Goal: Task Accomplishment & Management: Complete application form

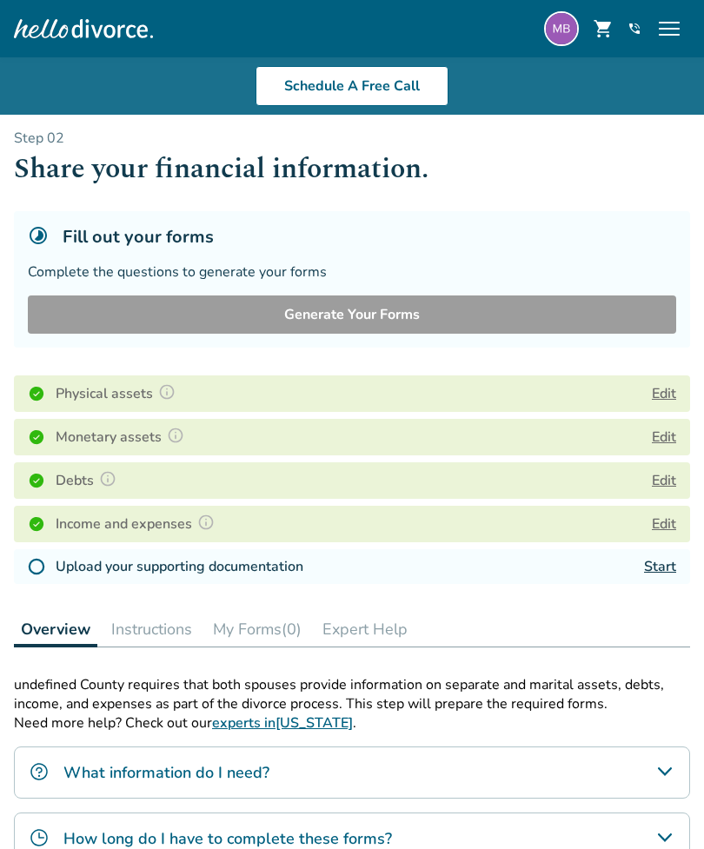
click at [663, 566] on link "Start" at bounding box center [660, 566] width 32 height 19
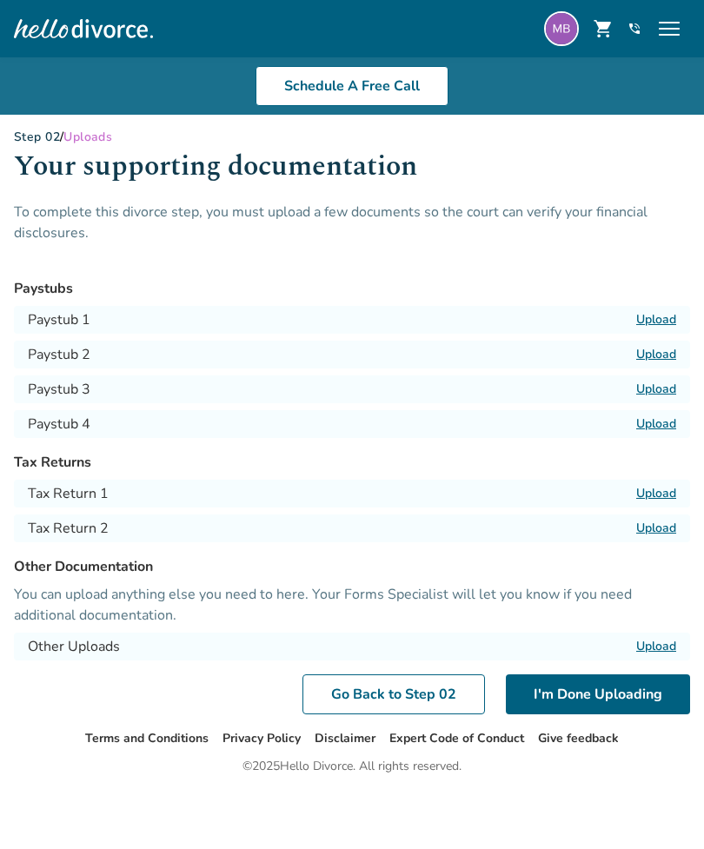
click at [661, 493] on label "Upload" at bounding box center [656, 493] width 40 height 17
click at [0, 0] on input "Upload" at bounding box center [0, 0] width 0 height 0
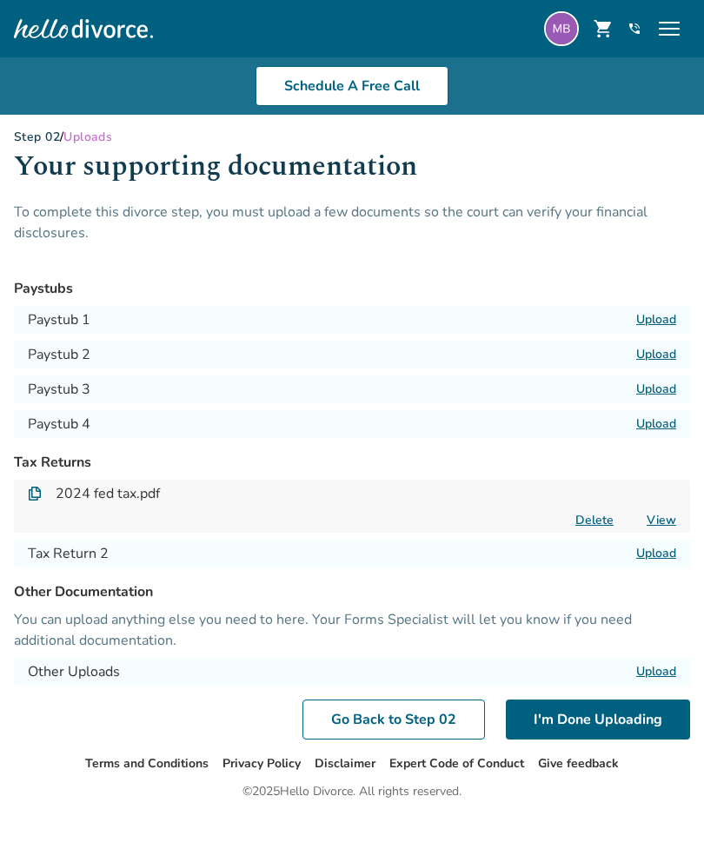
click at [662, 559] on label "Upload" at bounding box center [656, 553] width 40 height 17
click at [0, 0] on input "Upload" at bounding box center [0, 0] width 0 height 0
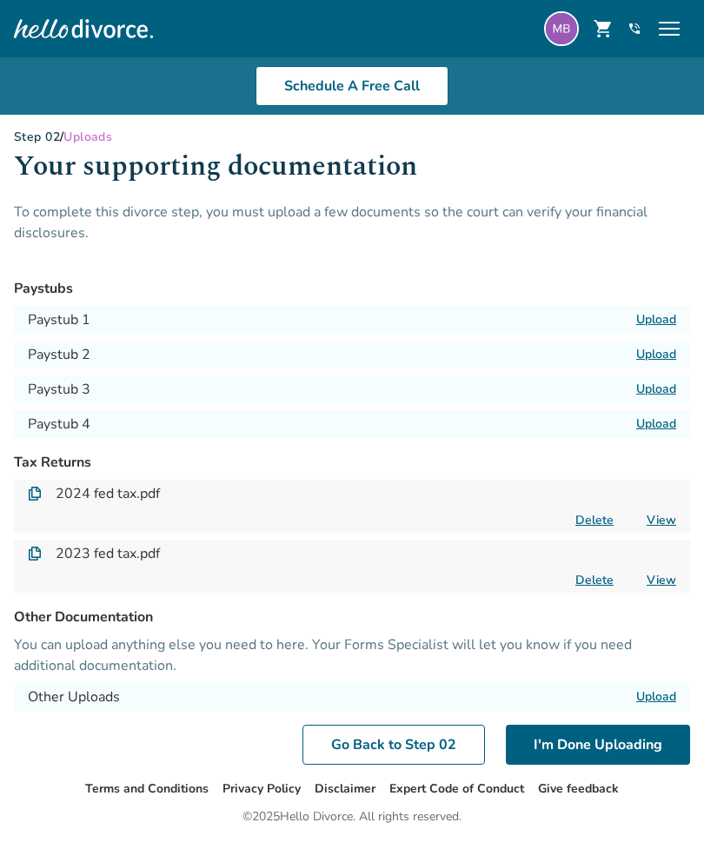
click at [659, 324] on label "Upload" at bounding box center [656, 319] width 40 height 17
click at [0, 0] on input "Upload" at bounding box center [0, 0] width 0 height 0
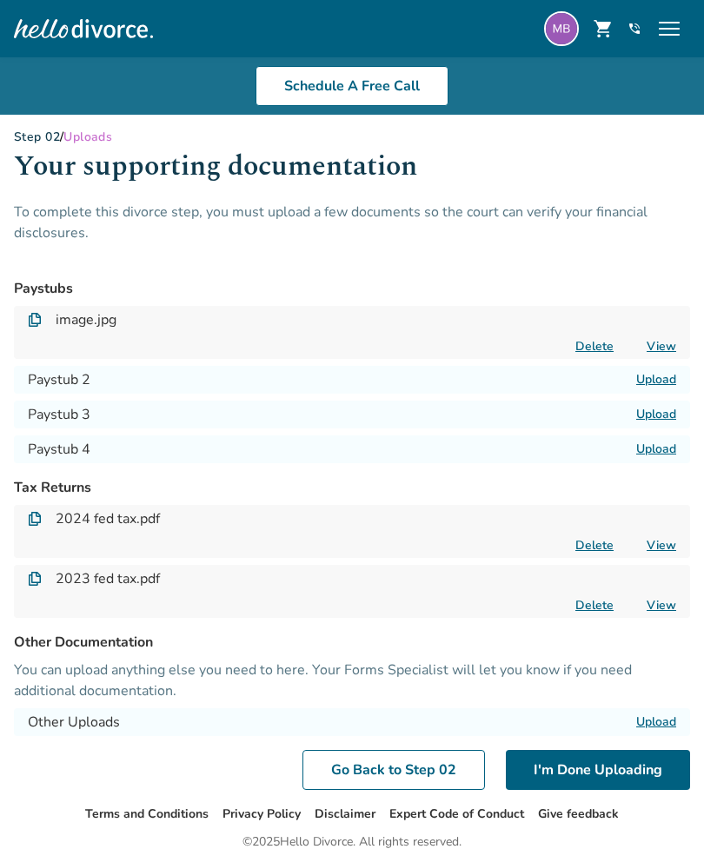
click at [663, 383] on label "Upload" at bounding box center [656, 379] width 40 height 17
click at [0, 0] on input "Upload" at bounding box center [0, 0] width 0 height 0
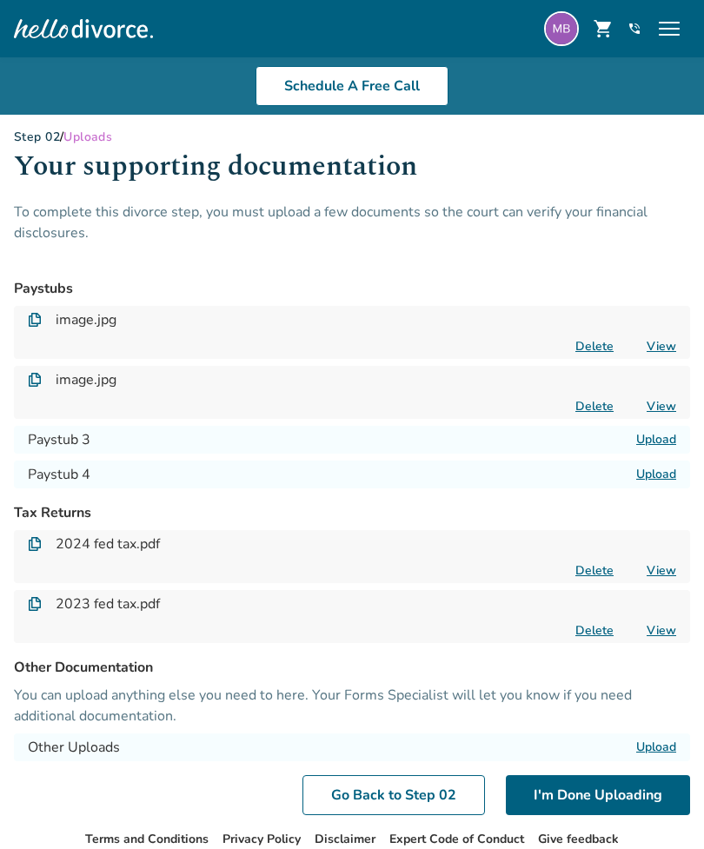
click at [656, 443] on label "Upload" at bounding box center [656, 439] width 40 height 17
click at [0, 0] on input "Upload" at bounding box center [0, 0] width 0 height 0
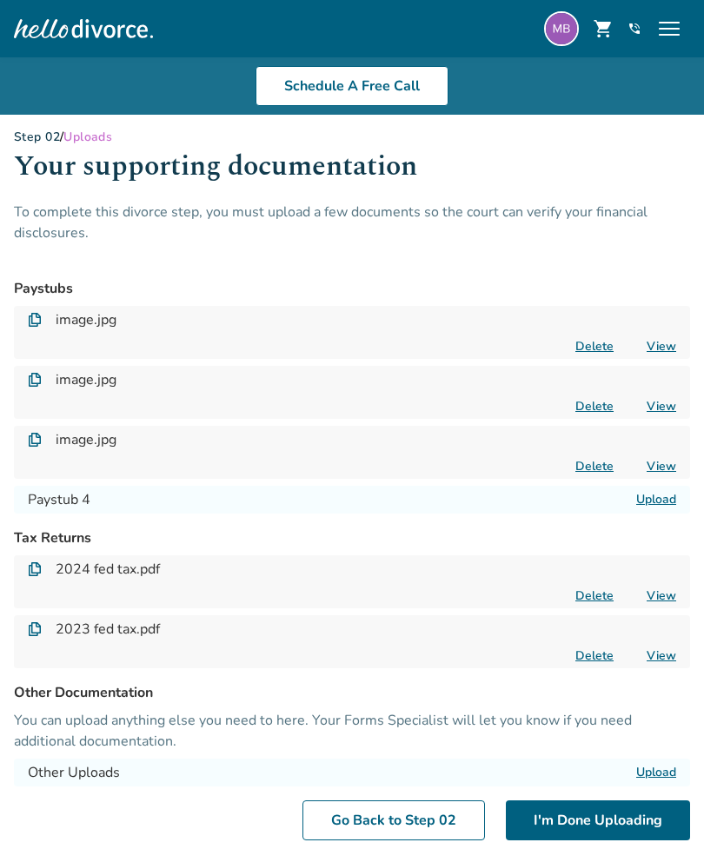
click at [270, 4] on header "Schedule A Free Info Call [PERSON_NAME] shopping_cart phone_in_talk Get Support…" at bounding box center [352, 28] width 704 height 57
click at [667, 502] on label "Upload" at bounding box center [656, 499] width 40 height 17
click at [0, 0] on input "Upload" at bounding box center [0, 0] width 0 height 0
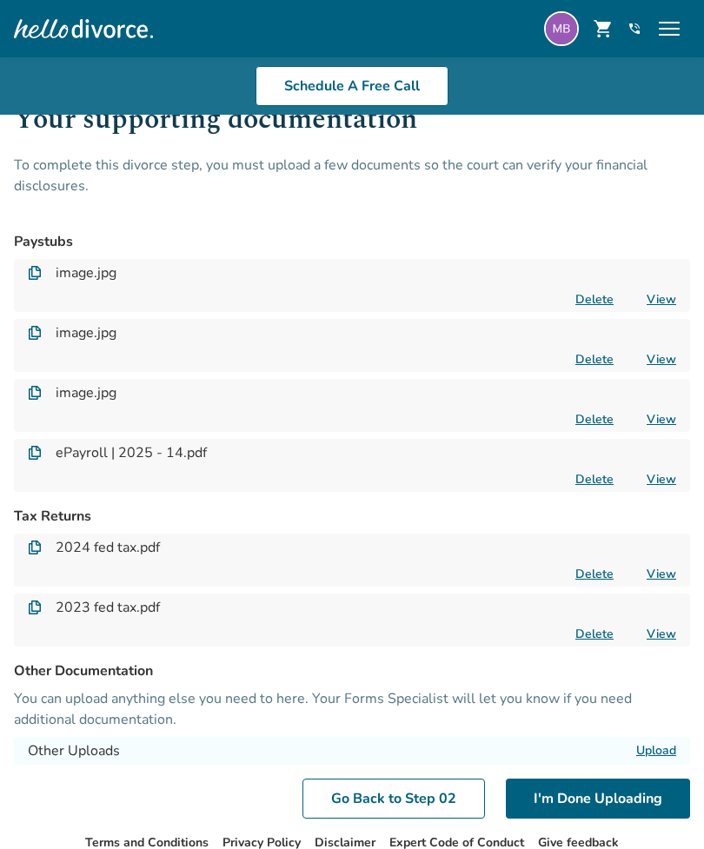
scroll to position [55, 0]
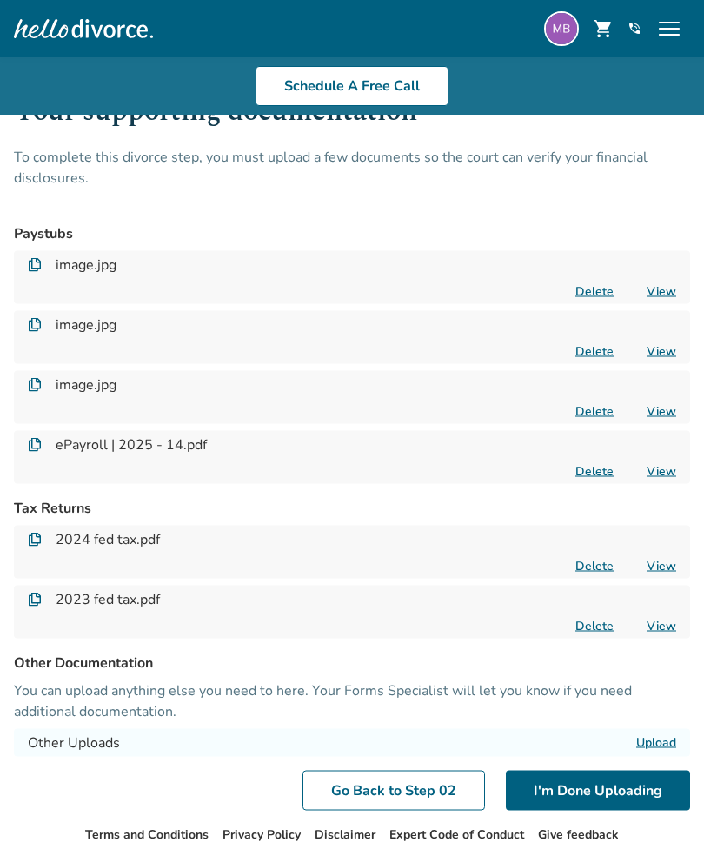
click at [623, 784] on button "I'm Done Uploading" at bounding box center [598, 791] width 184 height 40
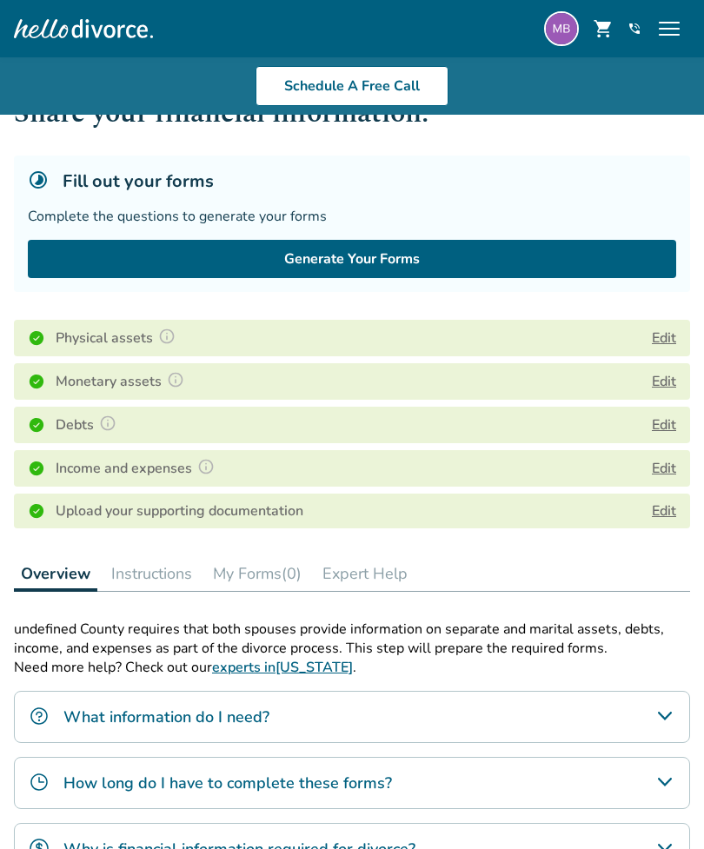
click at [513, 259] on button "Generate Your Forms" at bounding box center [352, 259] width 649 height 38
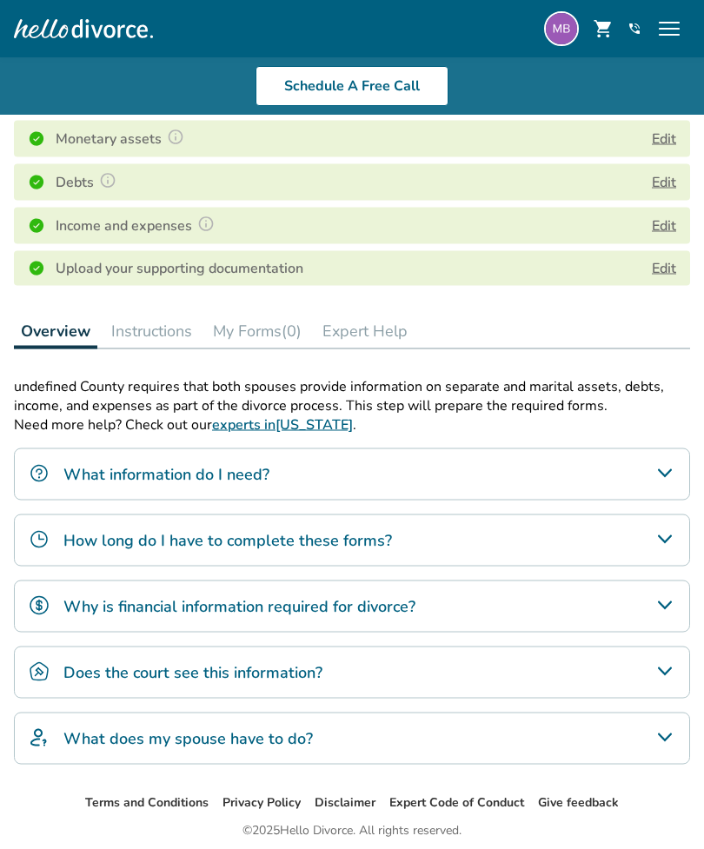
scroll to position [329, 0]
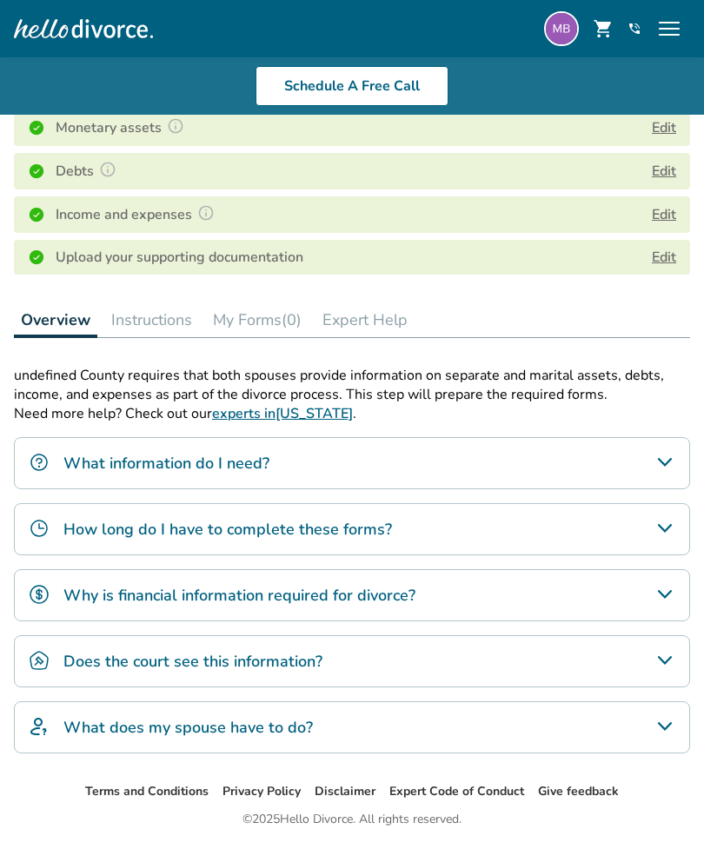
click at [644, 729] on div "What does my spouse have to do?" at bounding box center [352, 728] width 676 height 52
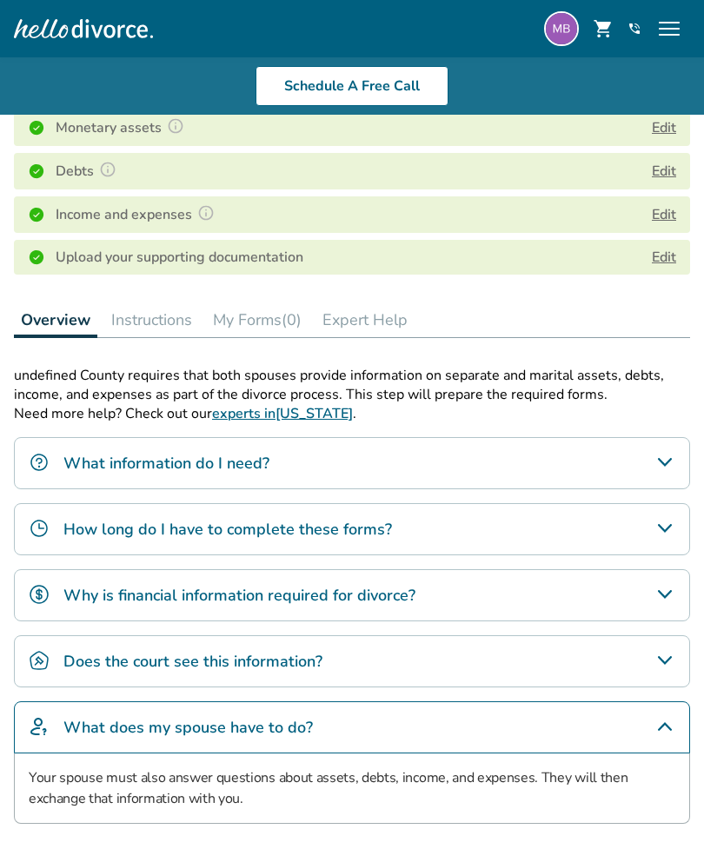
click at [649, 727] on div "What does my spouse have to do?" at bounding box center [352, 728] width 676 height 52
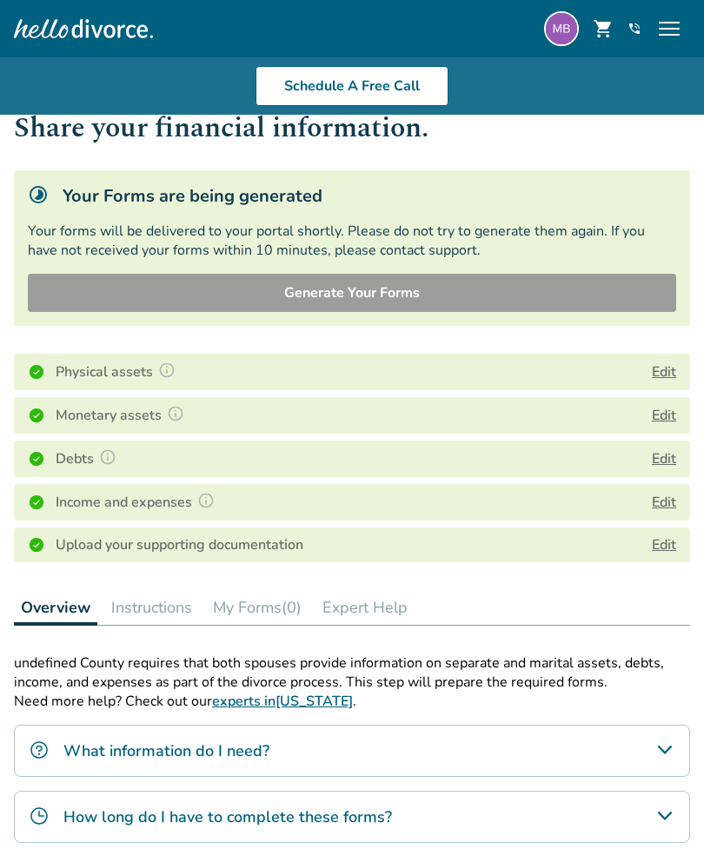
scroll to position [0, 0]
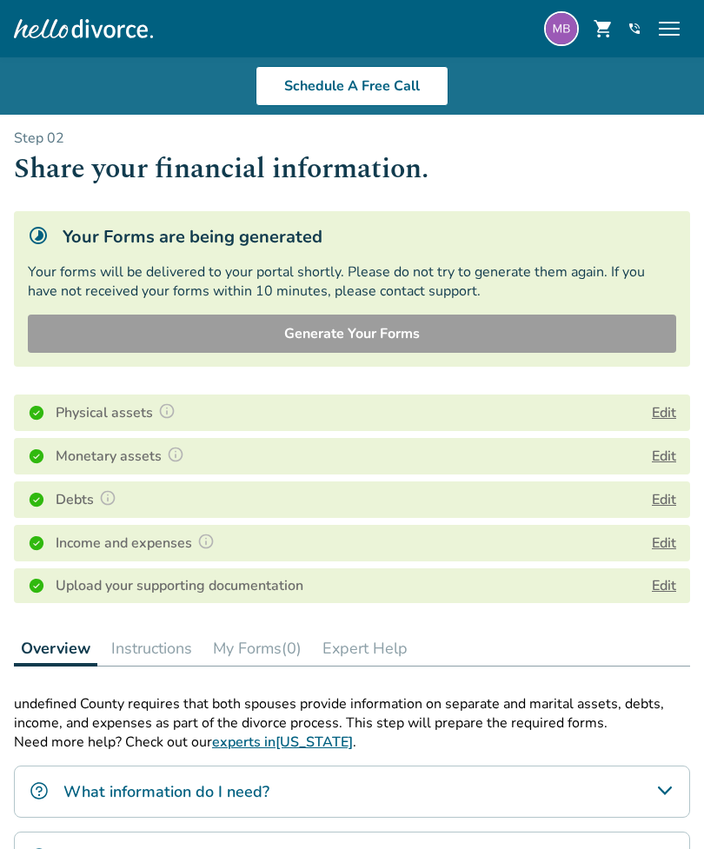
click at [673, 21] on span "menu" at bounding box center [669, 29] width 28 height 28
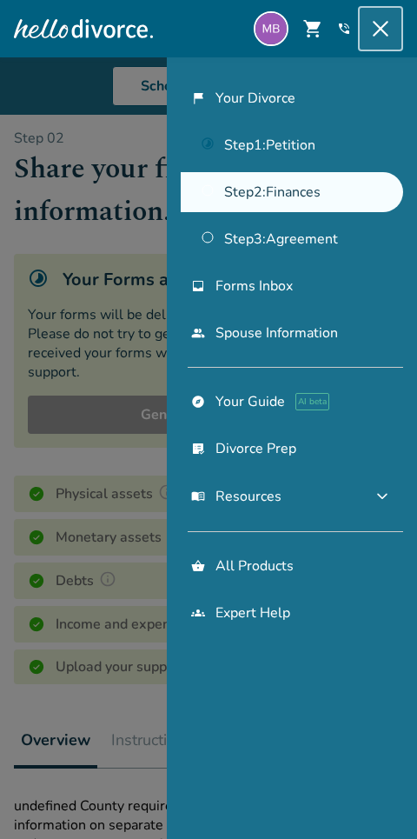
click at [373, 41] on span "close" at bounding box center [381, 29] width 28 height 28
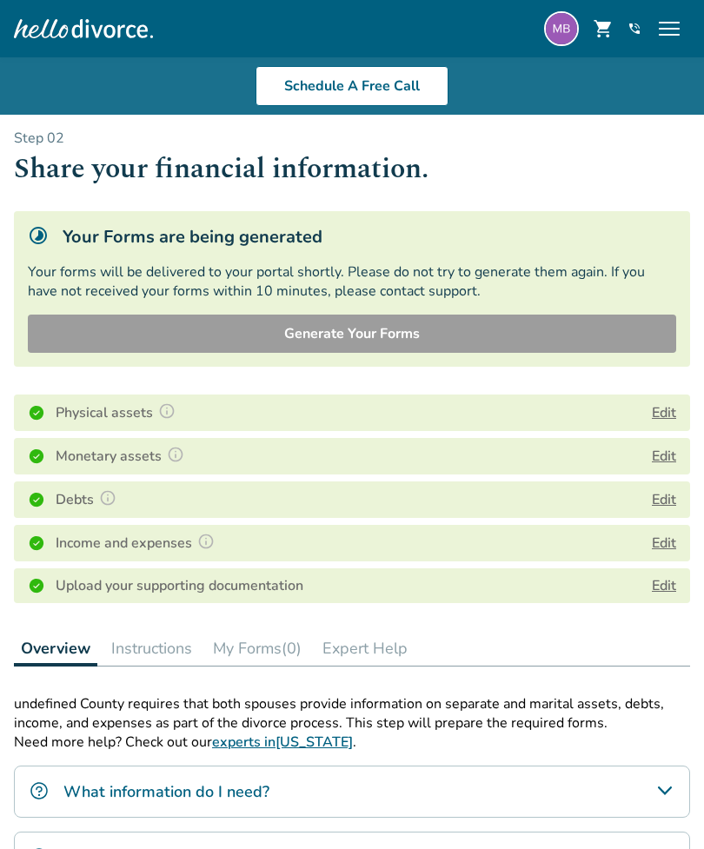
click at [230, 525] on div "Income and expenses Edit" at bounding box center [352, 543] width 676 height 37
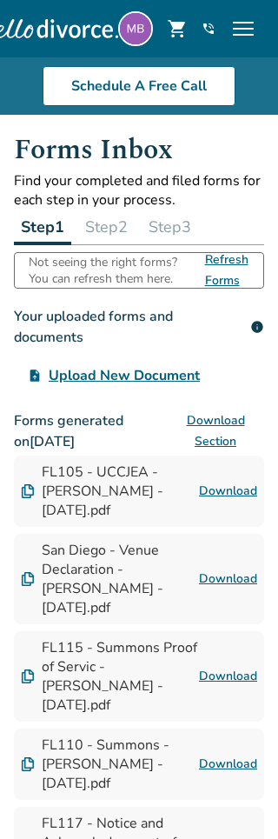
click at [234, 272] on span "Refresh Forms" at bounding box center [227, 270] width 44 height 35
click at [116, 228] on button "Step 2" at bounding box center [106, 227] width 57 height 35
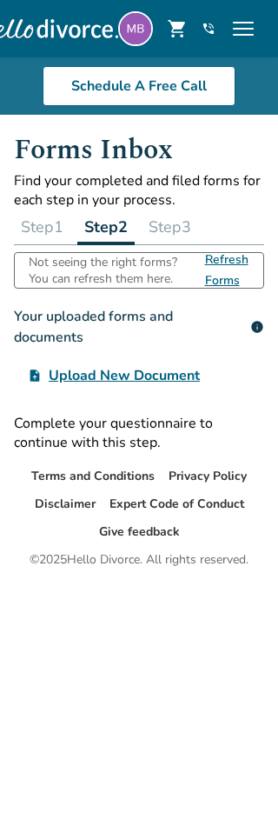
click at [228, 270] on span "Refresh Forms" at bounding box center [227, 270] width 44 height 35
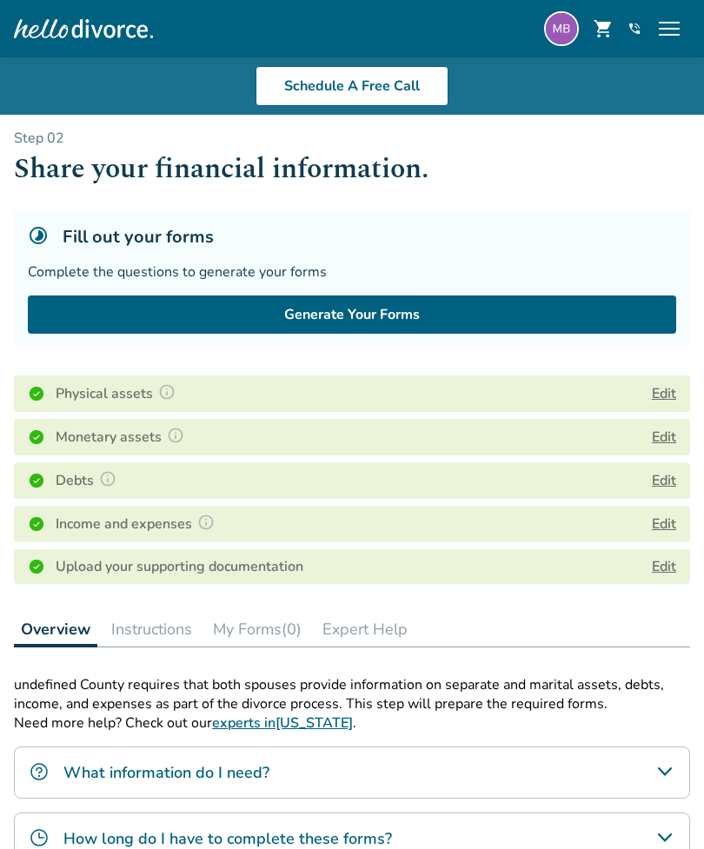
click at [456, 320] on button "Generate Your Forms" at bounding box center [352, 315] width 649 height 38
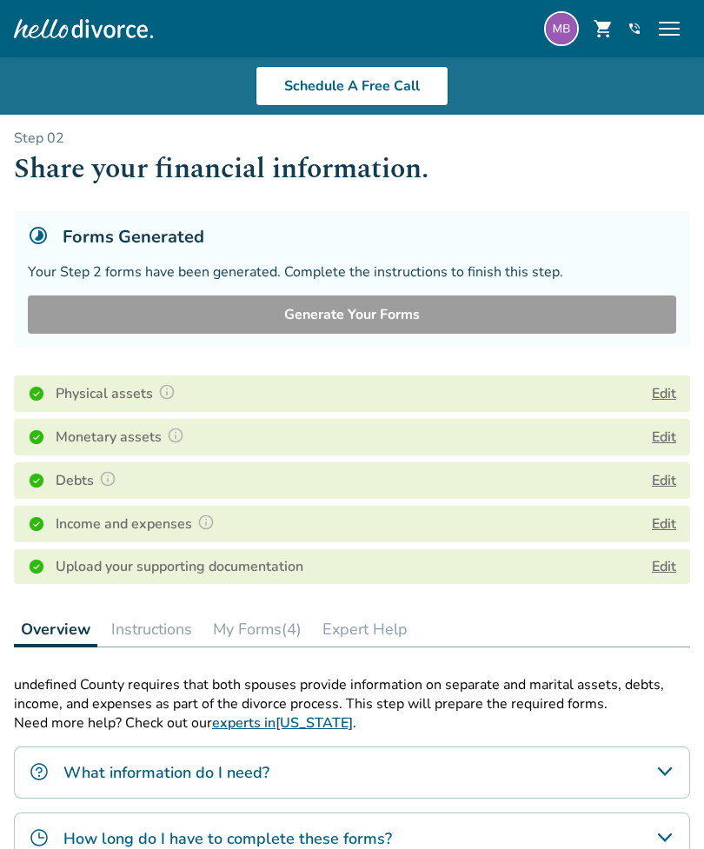
click at [269, 629] on button "My Forms (4)" at bounding box center [257, 629] width 103 height 35
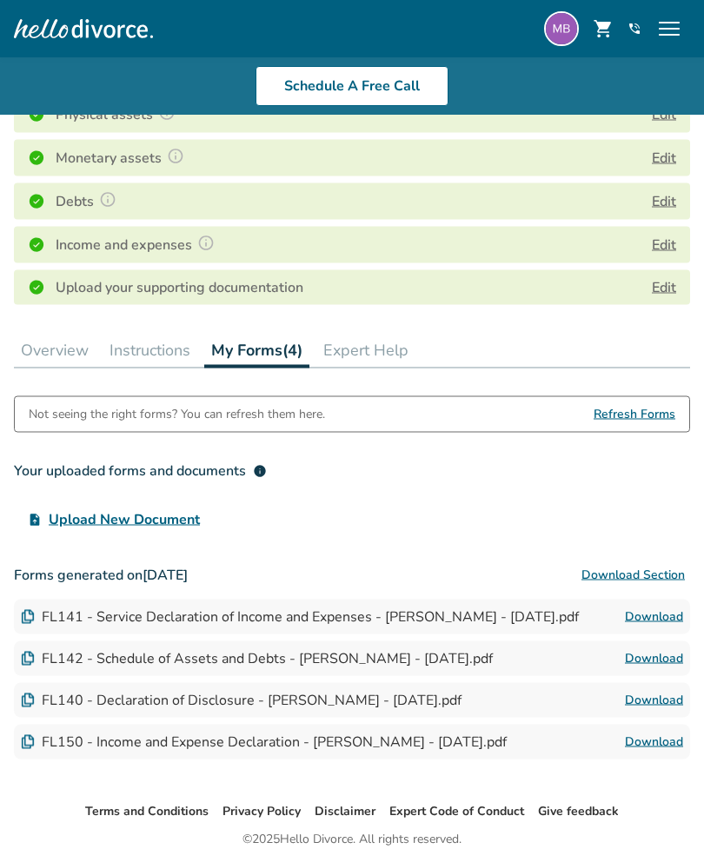
scroll to position [296, 0]
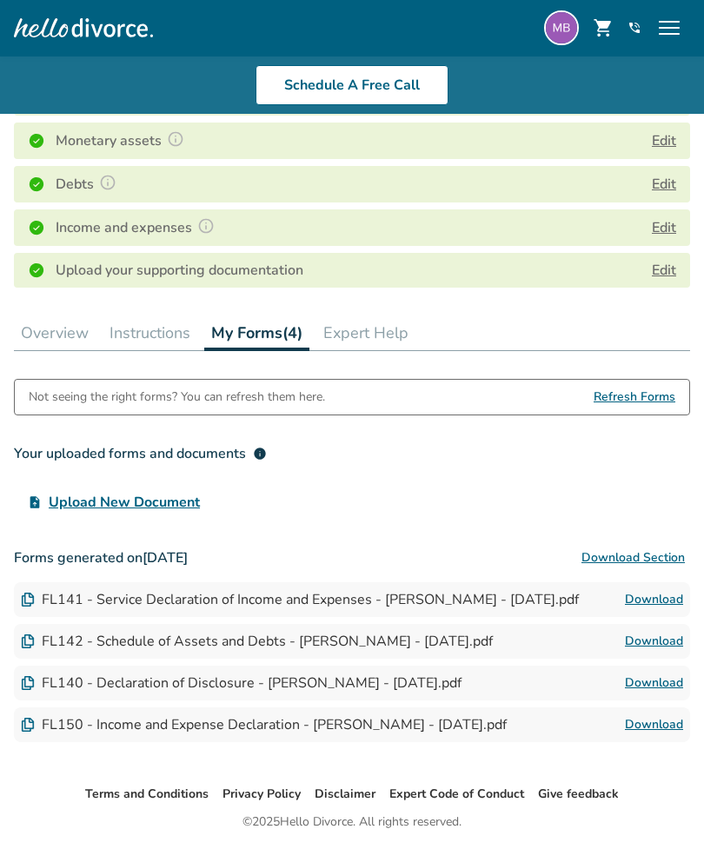
click at [651, 596] on link "Download" at bounding box center [654, 600] width 58 height 21
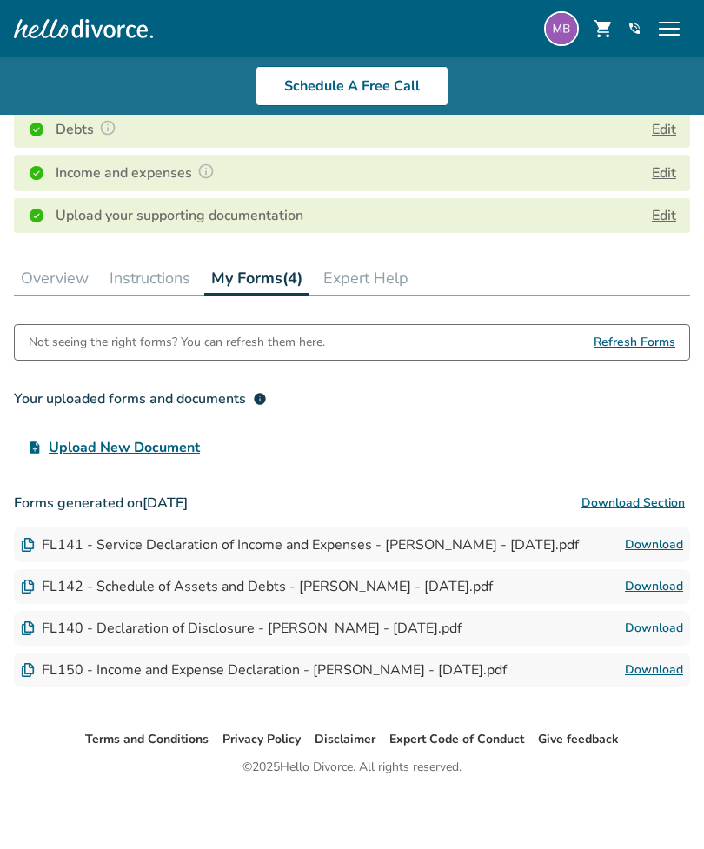
click at [662, 590] on link "Download" at bounding box center [654, 586] width 58 height 21
click at [654, 635] on link "Download" at bounding box center [654, 628] width 58 height 21
click at [650, 667] on link "Download" at bounding box center [654, 670] width 58 height 21
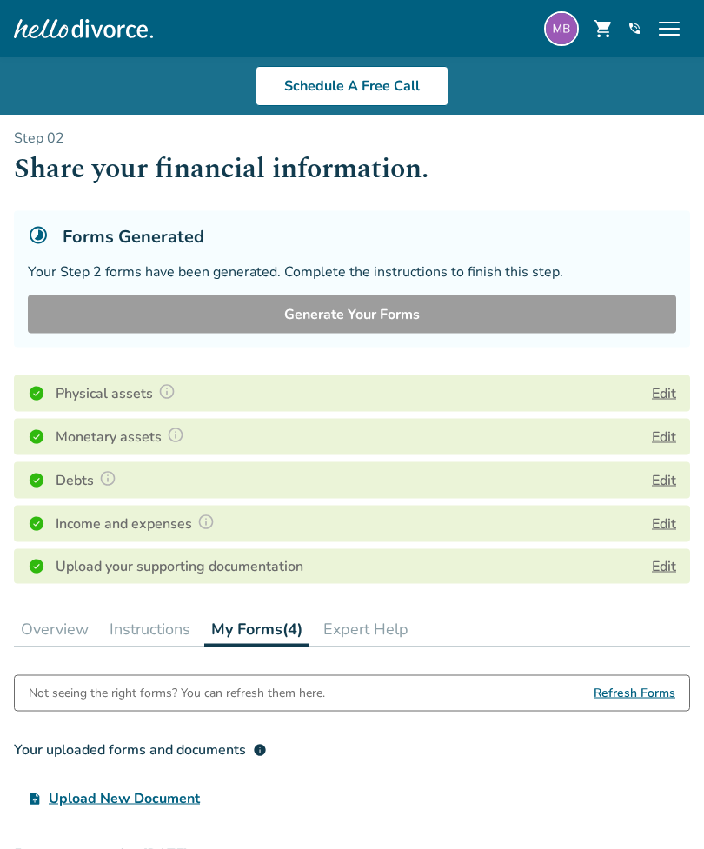
scroll to position [0, 0]
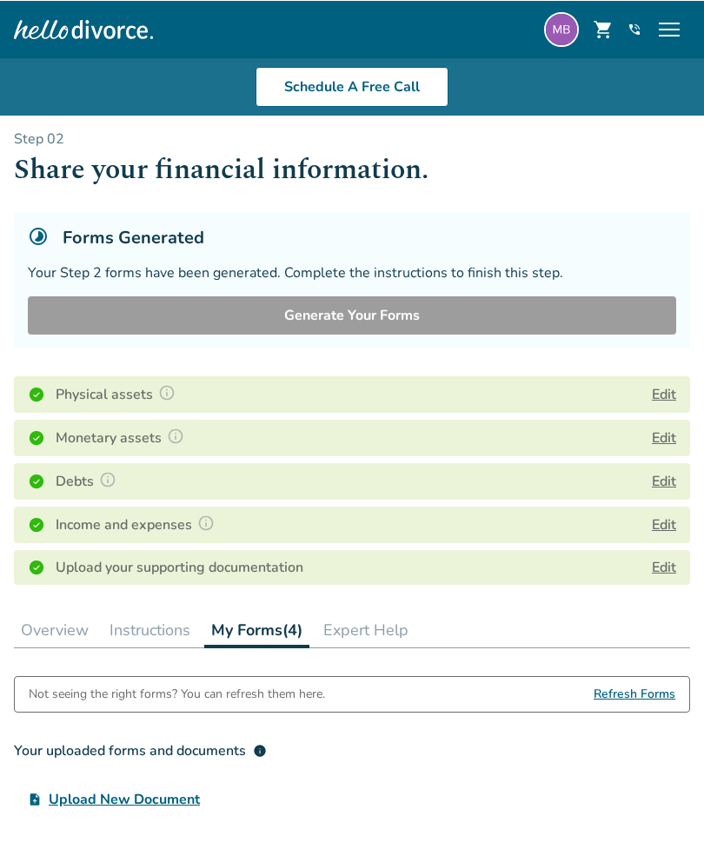
click at [137, 632] on button "Instructions" at bounding box center [150, 629] width 95 height 35
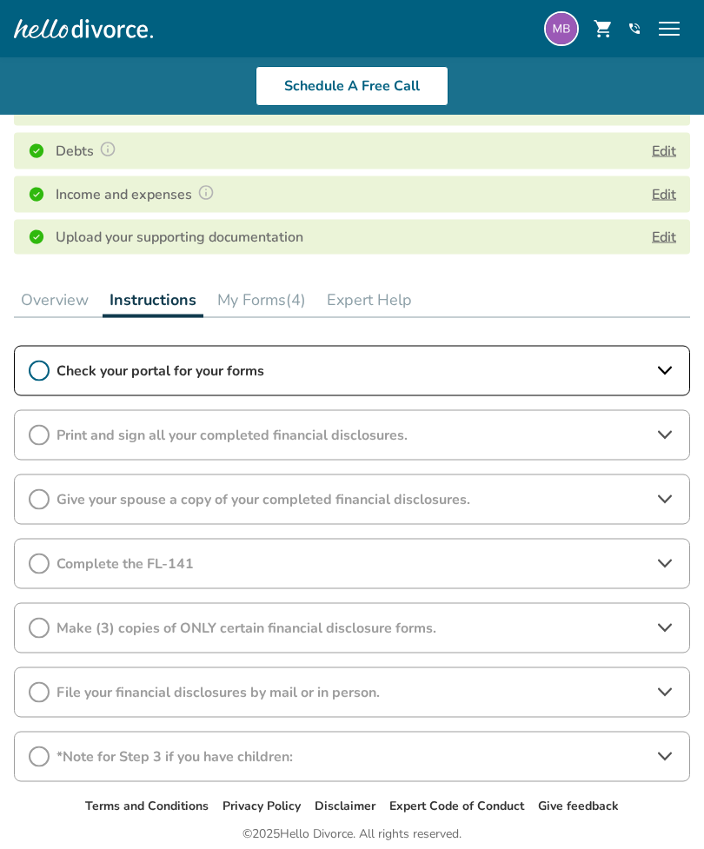
scroll to position [341, 0]
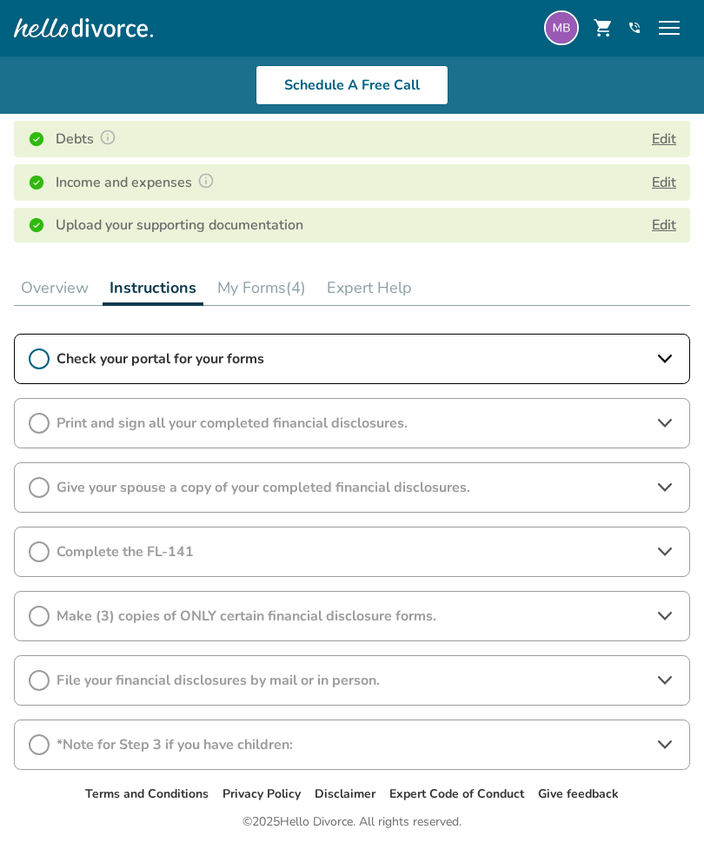
click at [653, 483] on div "Give your spouse a copy of your completed financial disclosures." at bounding box center [352, 488] width 676 height 50
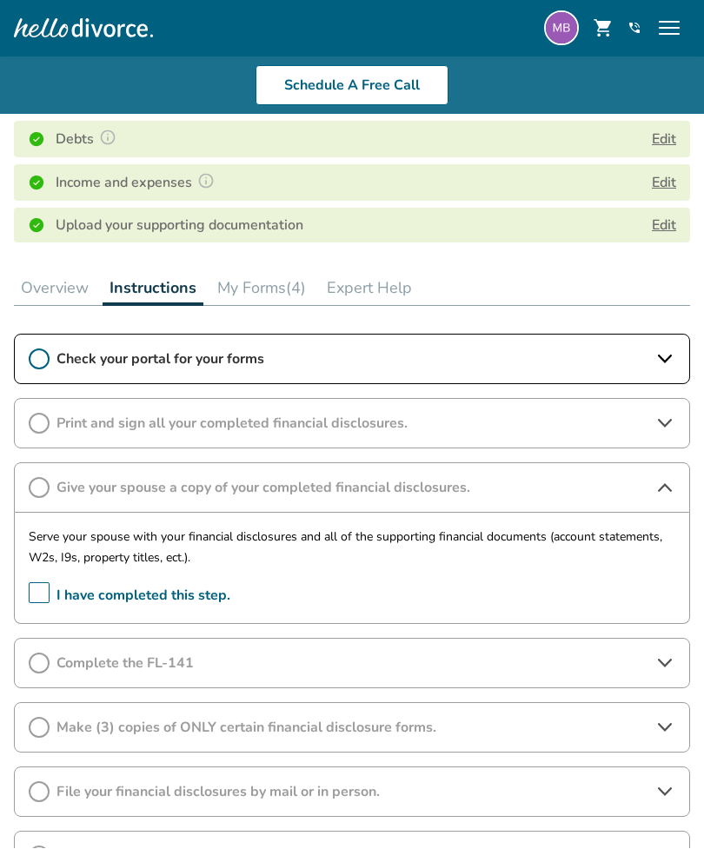
scroll to position [342, 0]
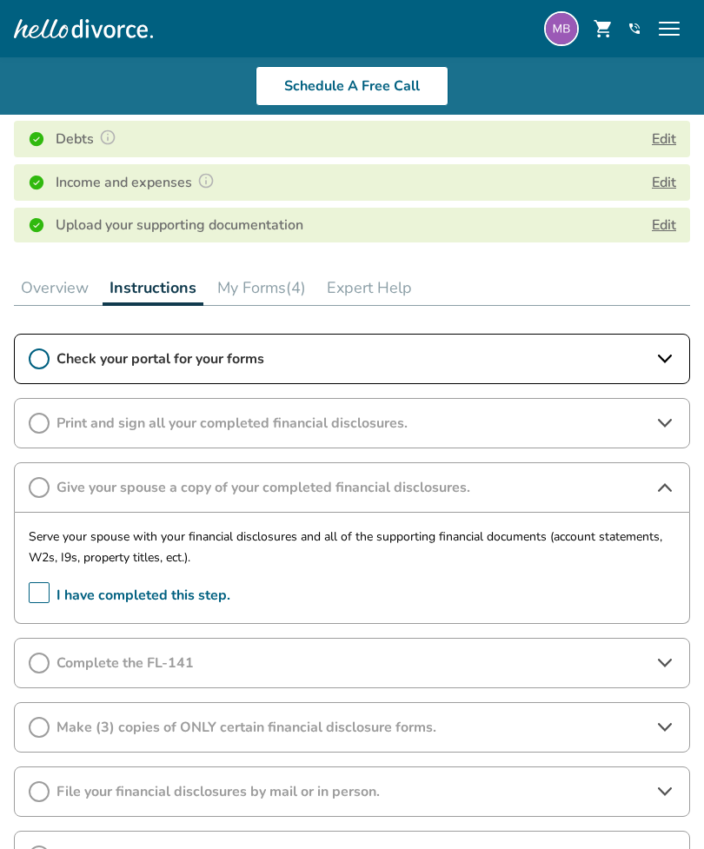
click at [658, 366] on icon at bounding box center [665, 359] width 21 height 21
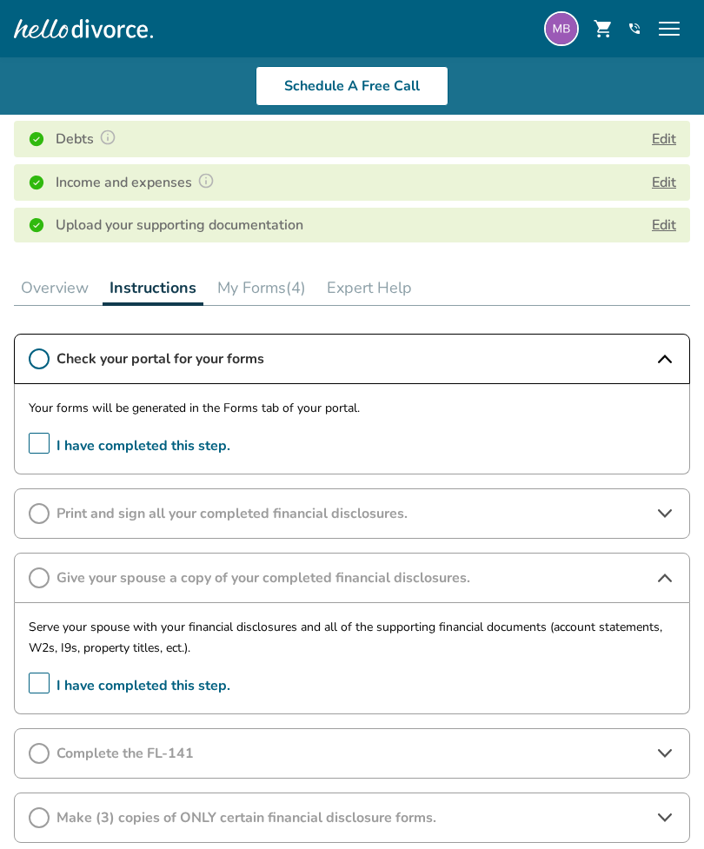
click at [50, 436] on span "I have completed this step." at bounding box center [130, 446] width 202 height 27
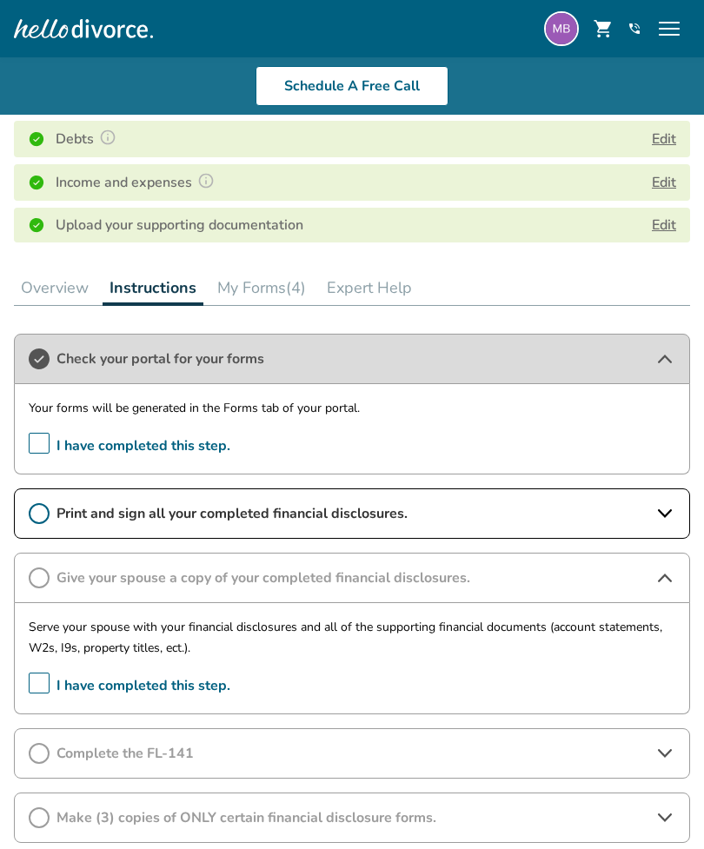
click at [663, 507] on icon at bounding box center [665, 513] width 21 height 21
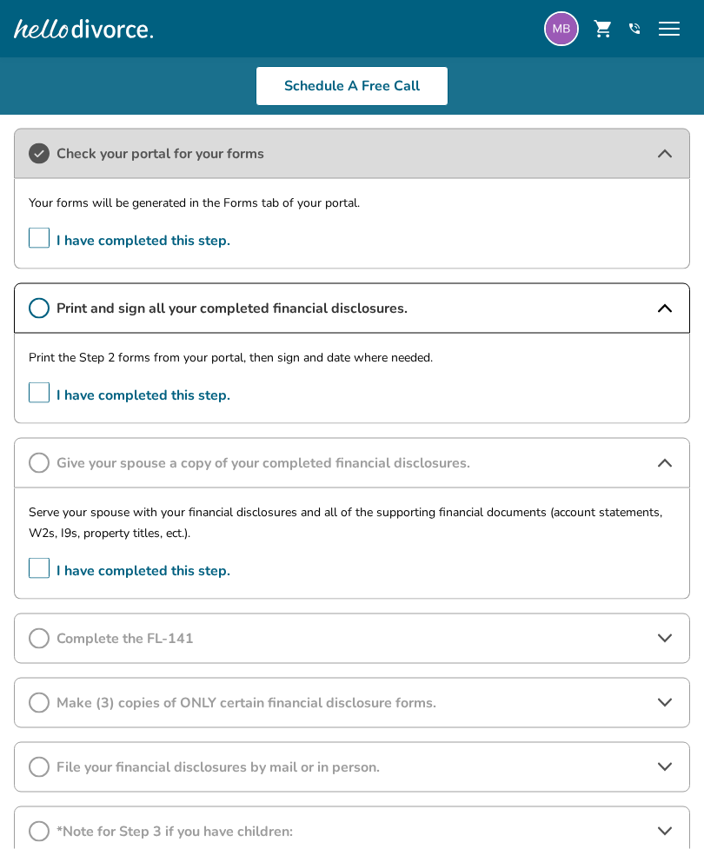
scroll to position [549, 0]
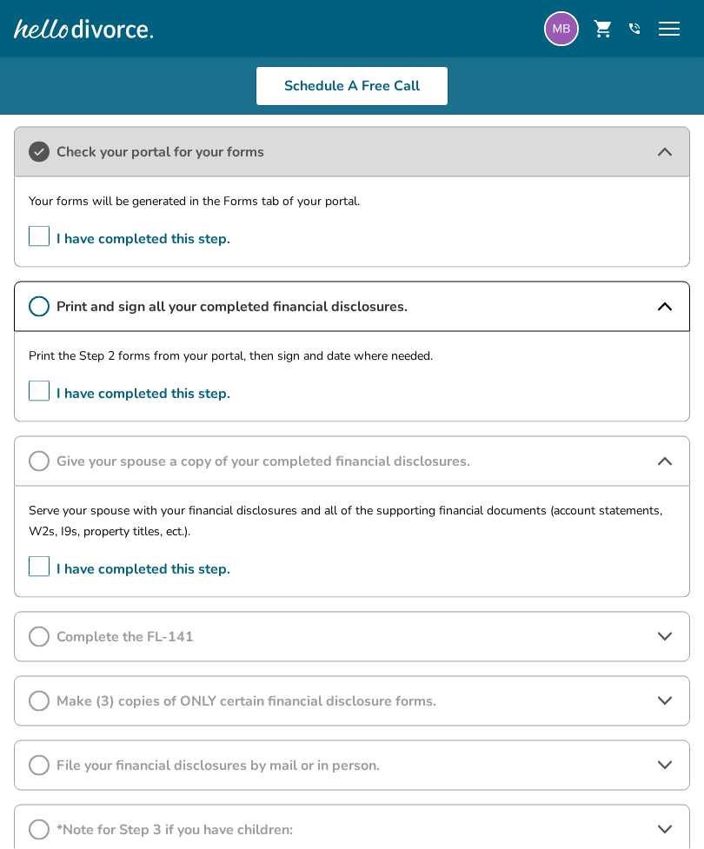
click at [667, 627] on icon at bounding box center [665, 637] width 21 height 21
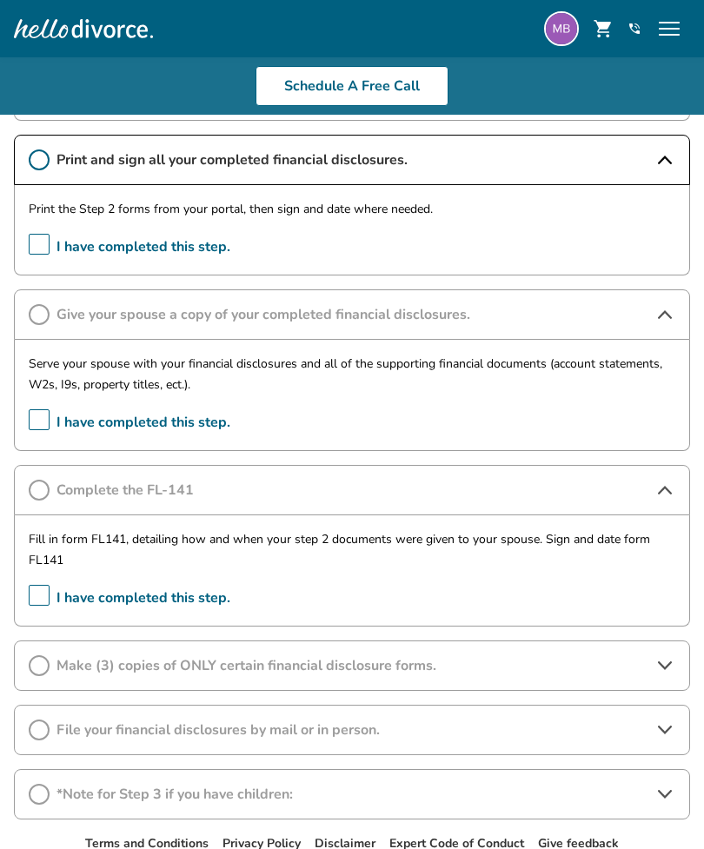
scroll to position [697, 0]
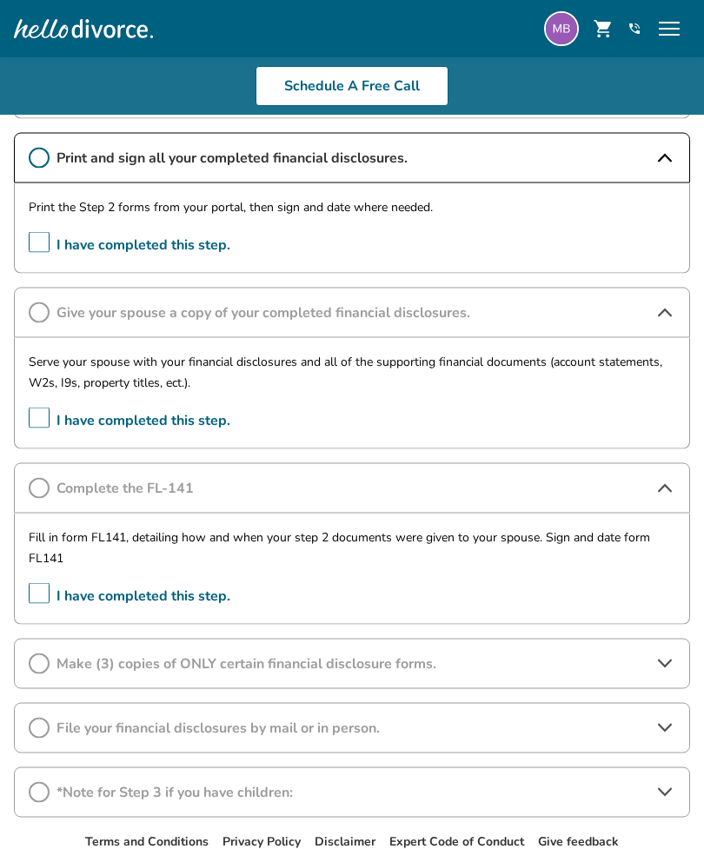
click at [660, 656] on icon at bounding box center [665, 664] width 21 height 21
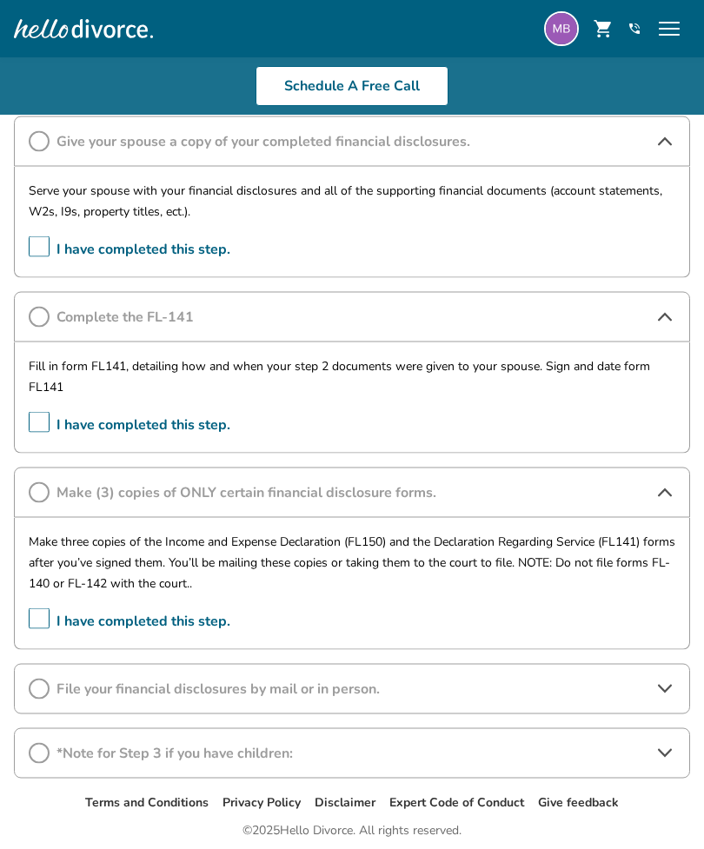
scroll to position [876, 0]
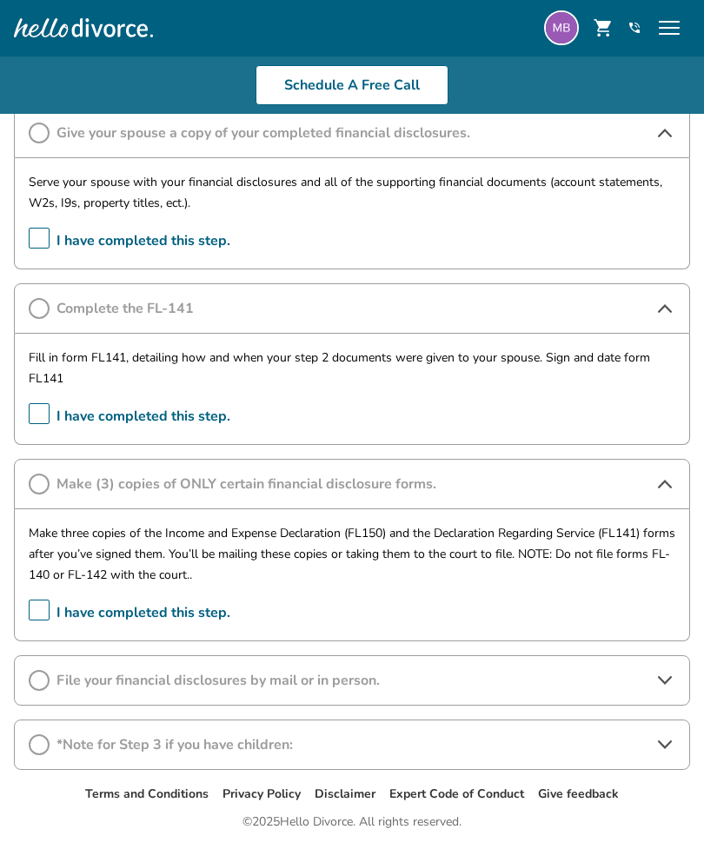
click at [662, 737] on icon at bounding box center [665, 745] width 21 height 21
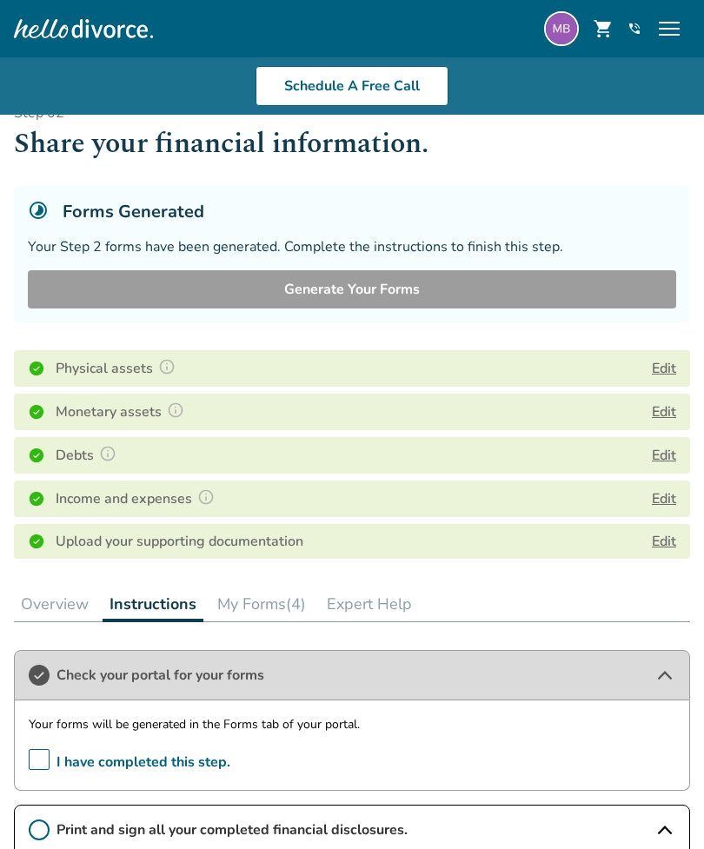
scroll to position [0, 0]
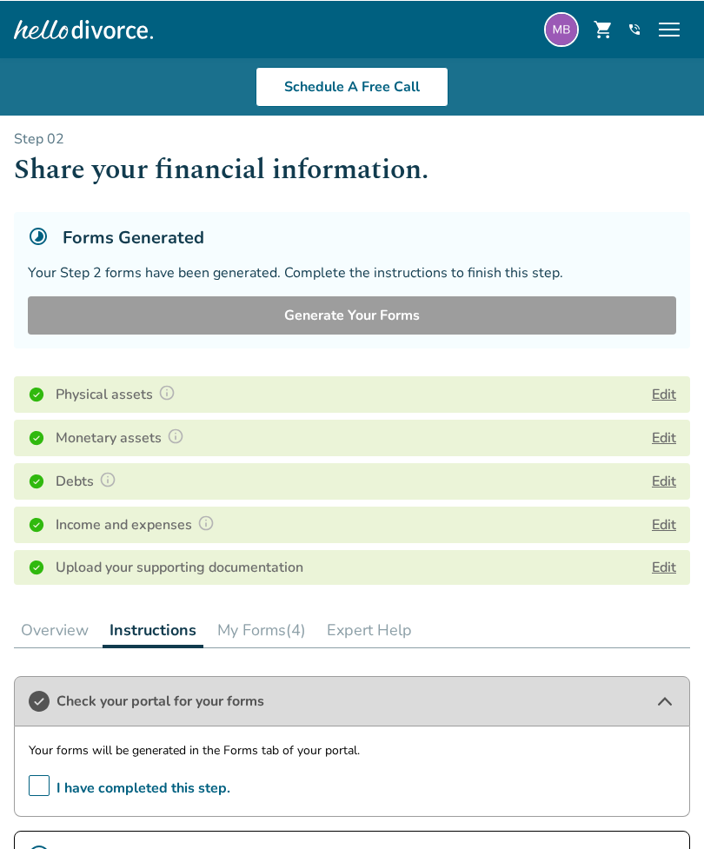
click at [43, 624] on button "Overview" at bounding box center [55, 629] width 82 height 35
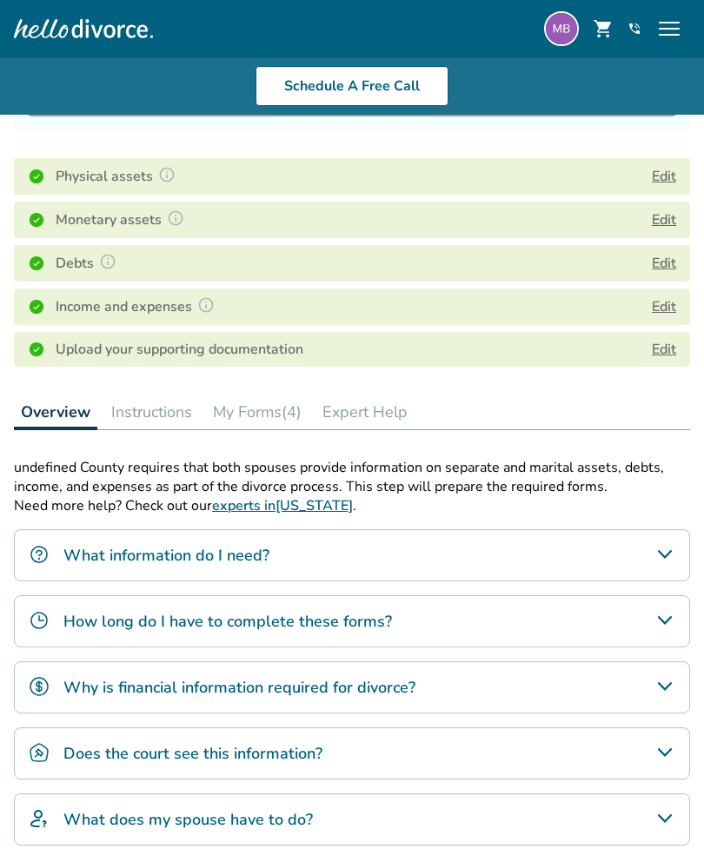
scroll to position [309, 0]
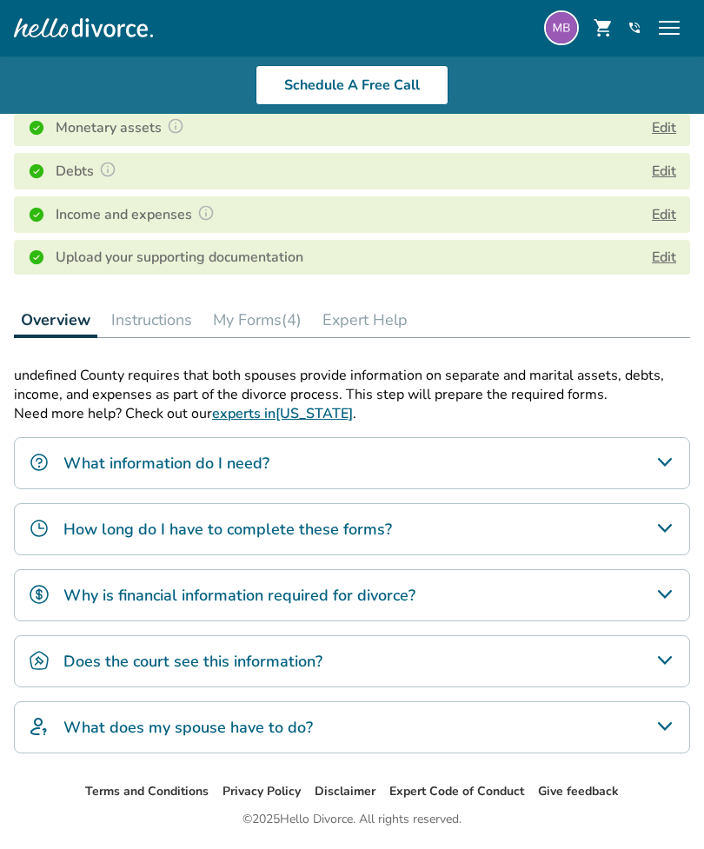
click at [507, 648] on div "Does the court see this information?" at bounding box center [352, 662] width 676 height 52
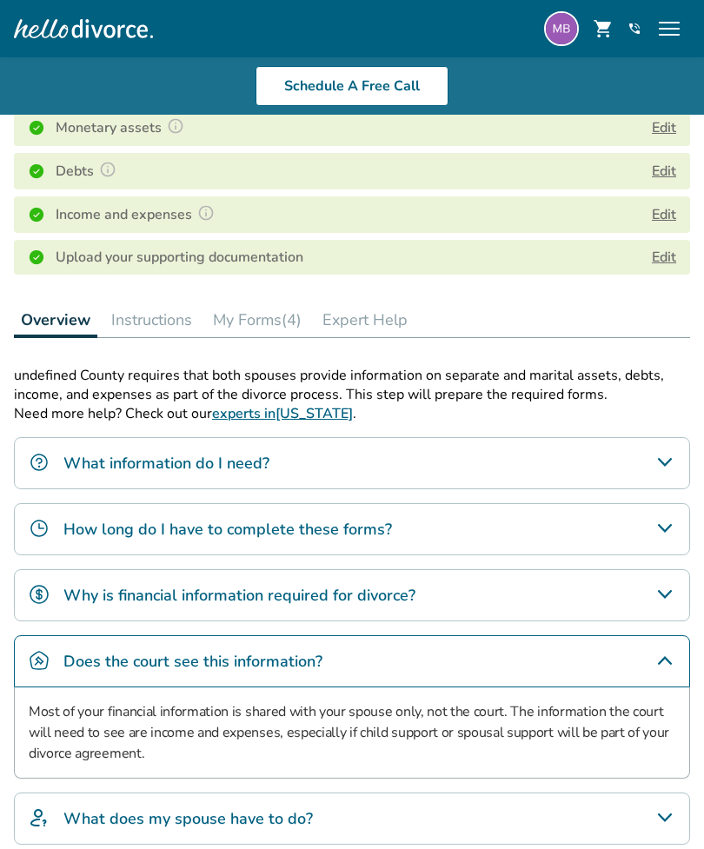
click at [554, 661] on div "Does the court see this information?" at bounding box center [352, 661] width 676 height 52
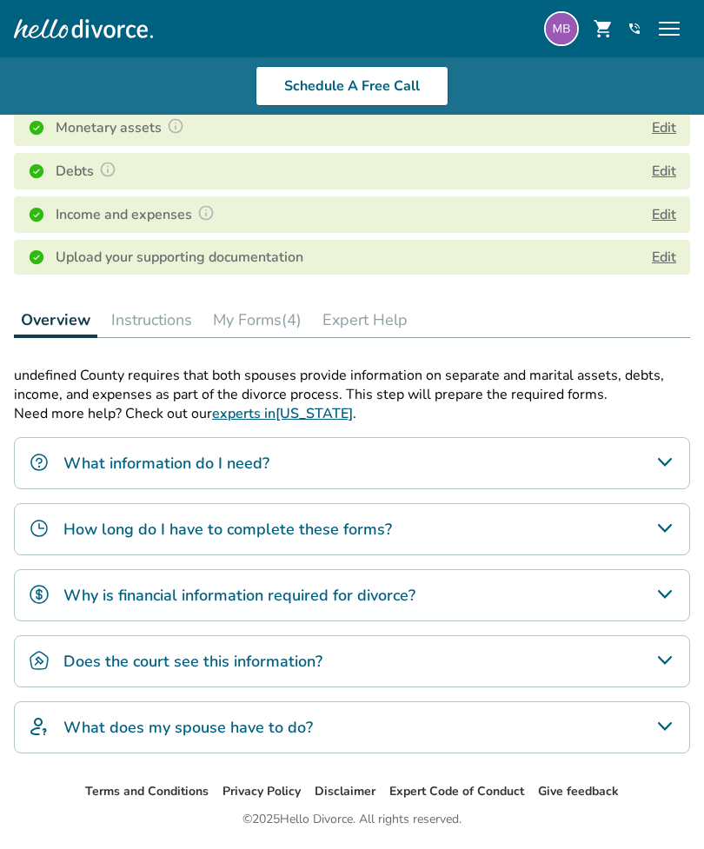
scroll to position [309, 0]
click at [555, 577] on div "Why is financial information required for divorce?" at bounding box center [352, 596] width 676 height 52
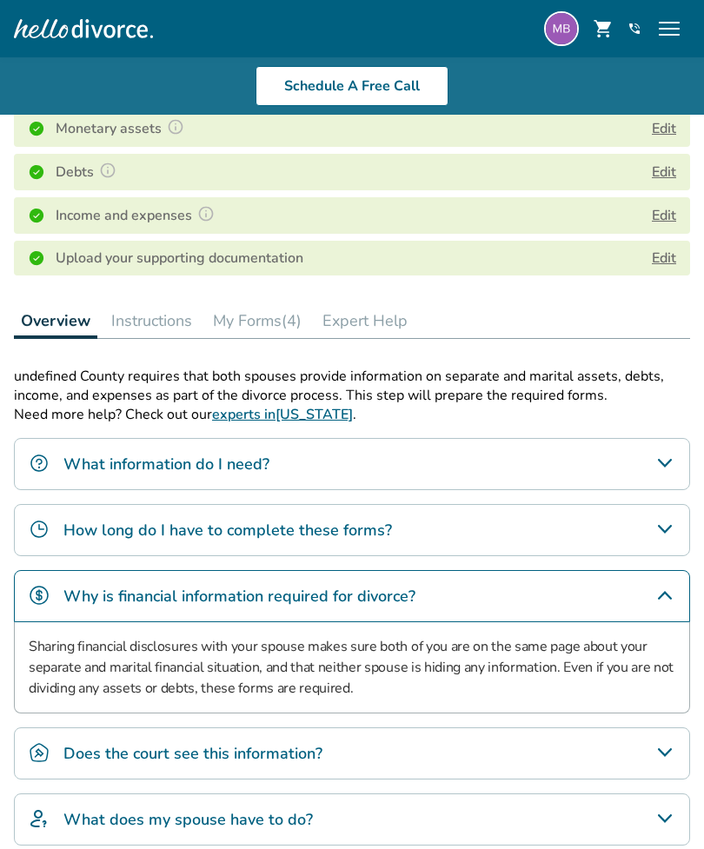
click at [573, 599] on div "Why is financial information required for divorce?" at bounding box center [352, 596] width 676 height 52
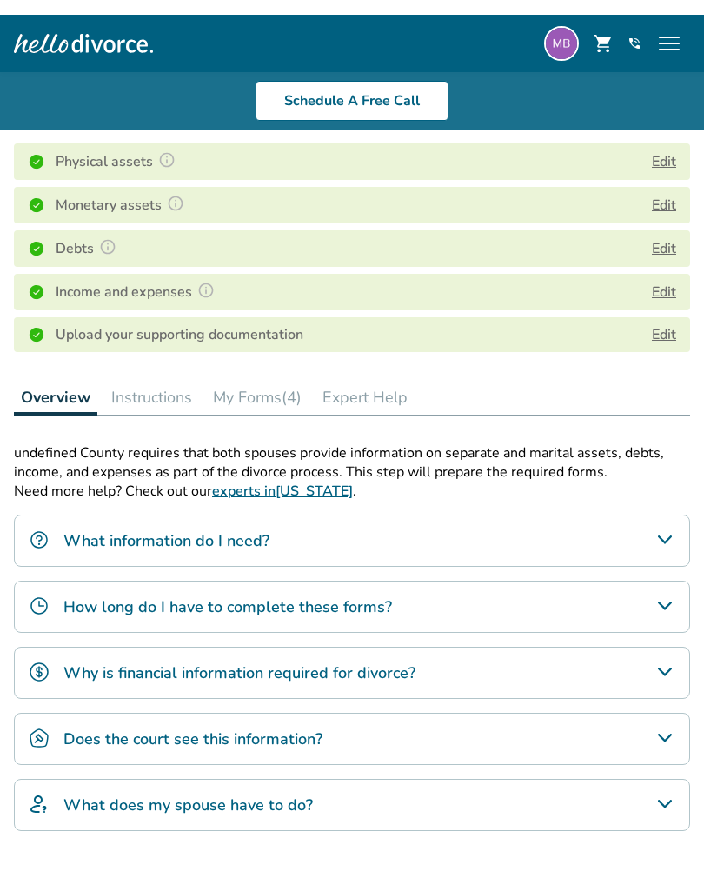
scroll to position [0, 0]
